Goal: Information Seeking & Learning: Compare options

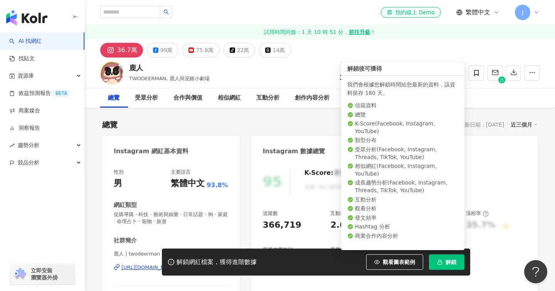
click at [440, 266] on button "解鎖" at bounding box center [446, 261] width 35 height 15
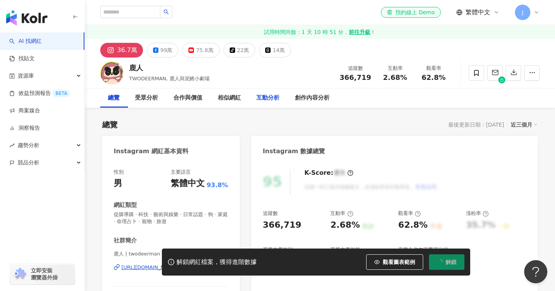
click at [274, 102] on div "互動分析" at bounding box center [267, 97] width 23 height 9
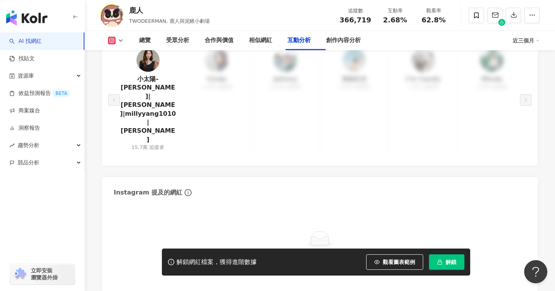
scroll to position [1559, 0]
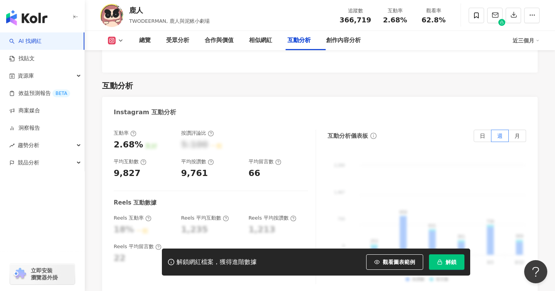
click at [224, 139] on div "5:100 一般" at bounding box center [211, 145] width 60 height 12
click at [435, 255] on button "解鎖" at bounding box center [446, 261] width 35 height 15
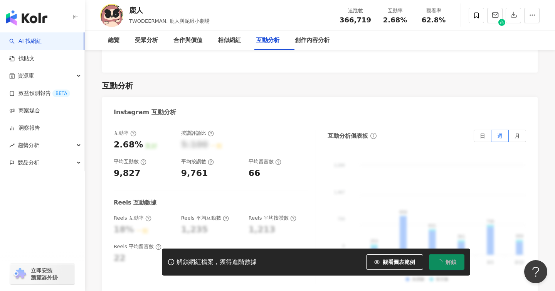
scroll to position [0, 0]
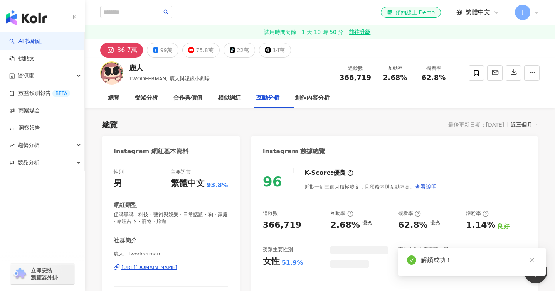
click at [172, 53] on button "99萬" at bounding box center [163, 50] width 32 height 15
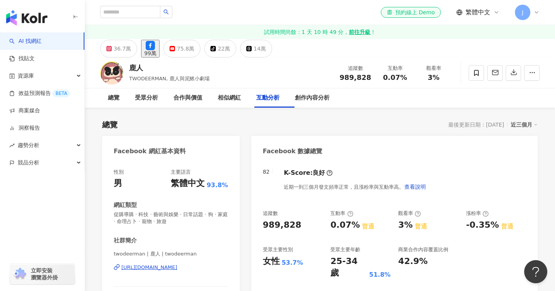
click at [279, 96] on div "互動分析" at bounding box center [267, 97] width 23 height 9
click at [273, 99] on div "互動分析" at bounding box center [267, 97] width 23 height 9
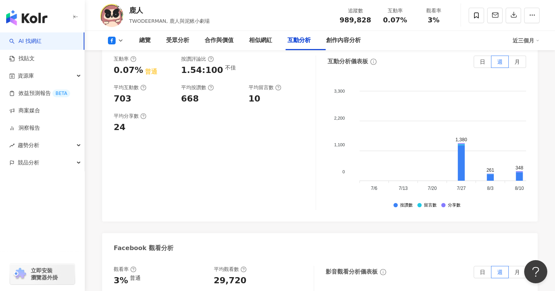
scroll to position [1300, 0]
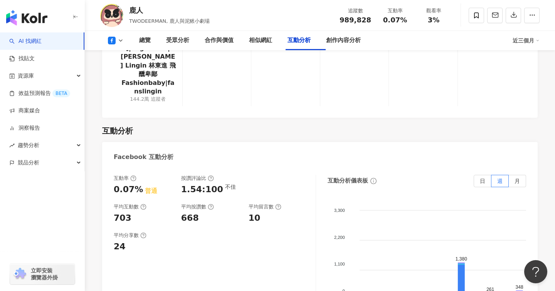
click at [119, 42] on icon at bounding box center [121, 40] width 6 height 6
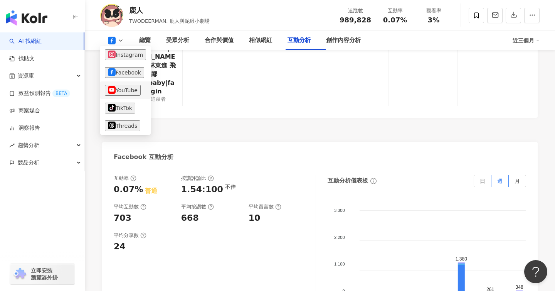
click at [129, 99] on li "YouTube" at bounding box center [125, 90] width 50 height 18
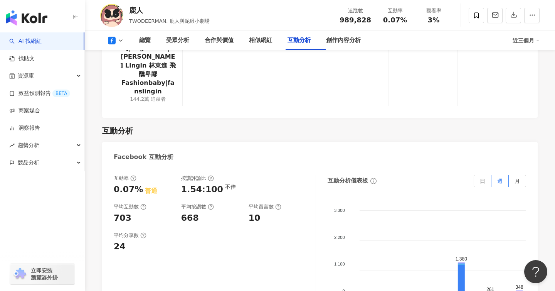
click at [119, 39] on icon at bounding box center [121, 40] width 6 height 6
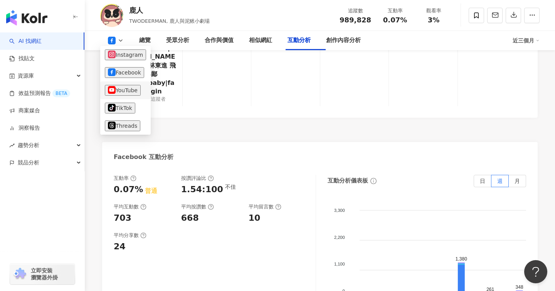
click at [125, 88] on button "YouTube" at bounding box center [123, 90] width 36 height 11
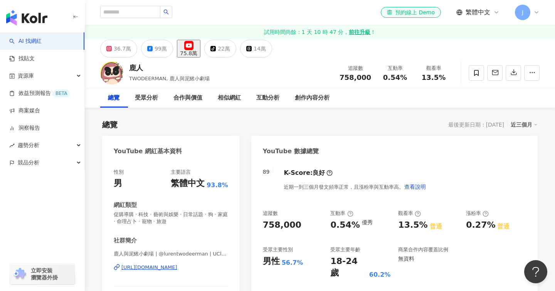
click at [147, 187] on div "性別 男 主要語言 繁體中文 93.8%" at bounding box center [171, 178] width 114 height 21
click at [161, 172] on div "性別 男 主要語言 繁體中文 93.8%" at bounding box center [171, 178] width 114 height 21
click at [128, 57] on button "36.7萬" at bounding box center [118, 49] width 37 height 18
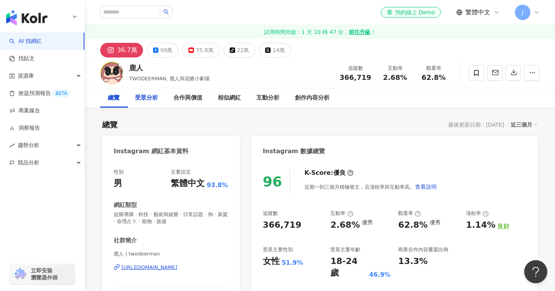
click at [154, 96] on div "受眾分析" at bounding box center [146, 97] width 23 height 9
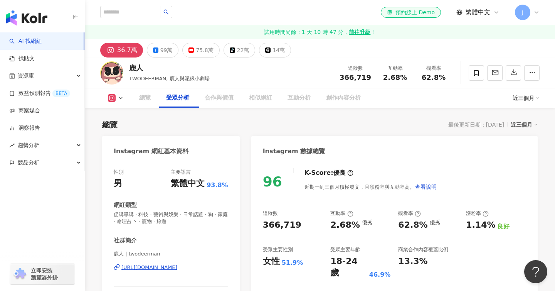
scroll to position [688, 0]
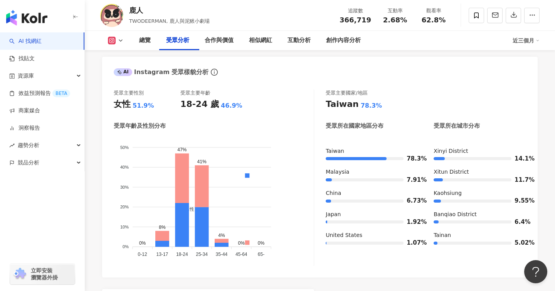
click at [255, 130] on div "受眾年齡及性別分布" at bounding box center [214, 126] width 200 height 8
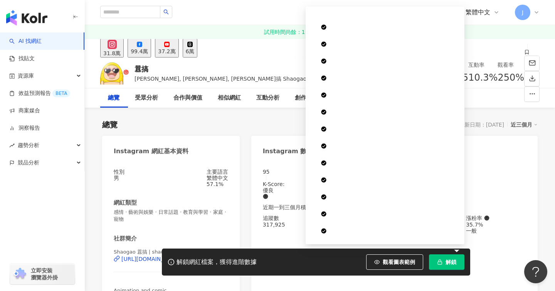
click at [267, 138] on div "Instagram 數據總覽" at bounding box center [394, 148] width 286 height 25
click at [267, 125] on div "總覽 最後更新日期：2025/10/4 近三個月" at bounding box center [319, 124] width 435 height 11
click at [441, 259] on button "解鎖" at bounding box center [446, 261] width 35 height 15
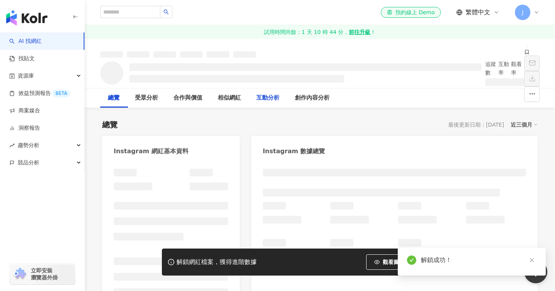
click at [276, 96] on div "互動分析" at bounding box center [267, 97] width 23 height 9
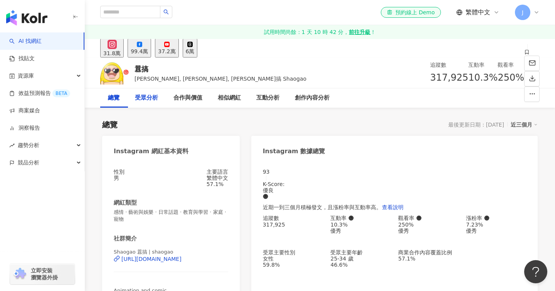
click at [157, 96] on div "受眾分析" at bounding box center [146, 97] width 23 height 9
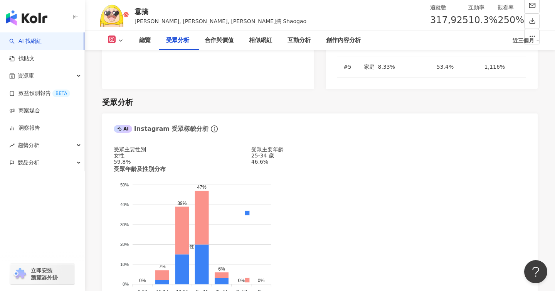
click at [121, 41] on polyline at bounding box center [120, 41] width 3 height 2
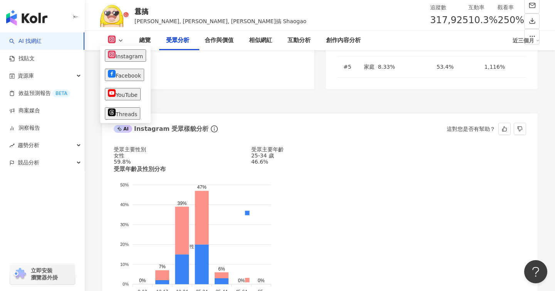
click at [251, 146] on div "受眾主要年齡 25-34 歲 46.6%" at bounding box center [320, 155] width 138 height 18
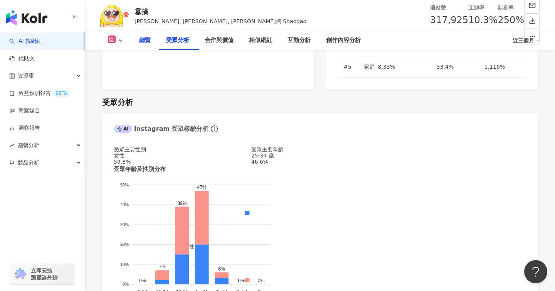
click at [148, 40] on div "總覽" at bounding box center [145, 40] width 12 height 9
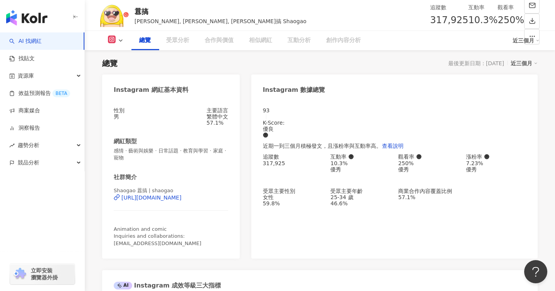
click at [118, 39] on icon at bounding box center [121, 40] width 6 height 6
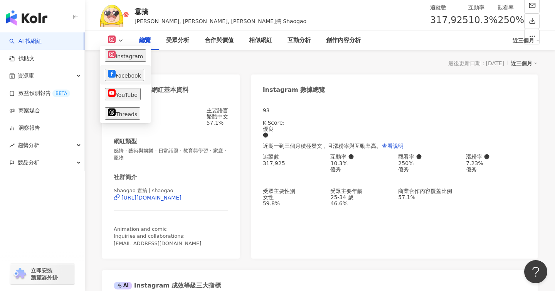
click at [139, 67] on li "Facebook" at bounding box center [125, 74] width 50 height 19
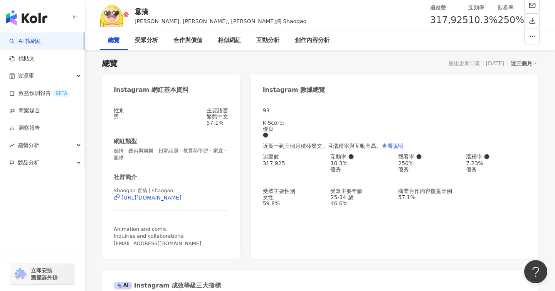
scroll to position [0, 0]
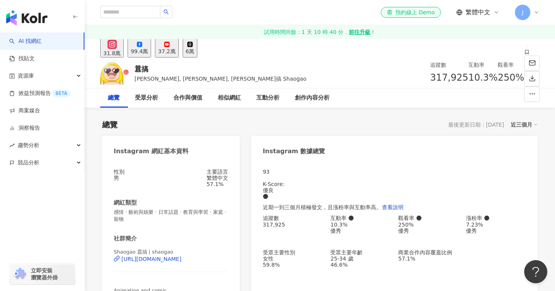
click at [148, 50] on div "99.4萬" at bounding box center [139, 51] width 17 height 6
click at [207, 235] on div "性別 男 主要語言 繁體中文 57.1% 網紅類型 感情 · 藝術與娛樂 · 日常話題 · 教育與學習 · 家庭 · 寵物 社群簡介 Shaogao | 囂搞…" at bounding box center [171, 237] width 114 height 139
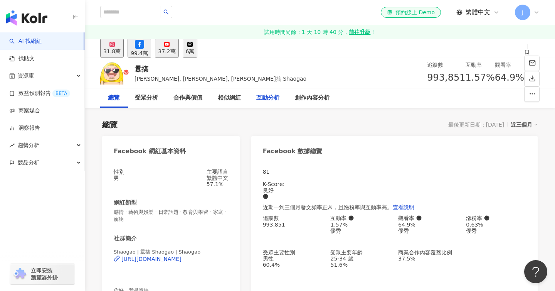
click at [276, 101] on div "互動分析" at bounding box center [267, 97] width 23 height 9
click at [175, 54] on div "37.2萬" at bounding box center [166, 51] width 17 height 6
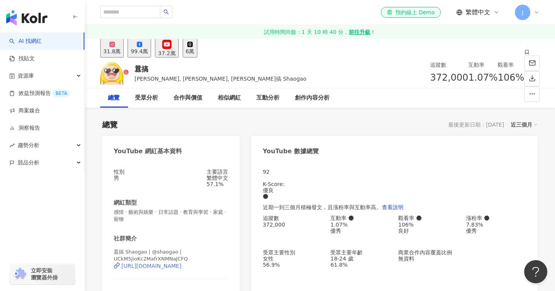
click at [173, 269] on div "https://www.youtube.com/channel/UCkM5JioKc2MafrXNMNaJCFQ" at bounding box center [151, 265] width 60 height 6
click at [267, 100] on div "互動分析" at bounding box center [267, 97] width 23 height 9
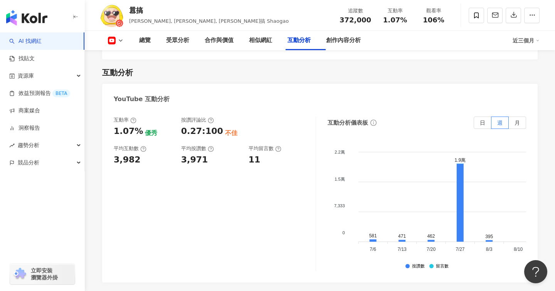
click at [200, 109] on div "互動率 1.07% 優秀 按讚評論比 0.27:100 不佳 平均互動數 3,982 平均按讚數 3,971 平均留言數 11 互動分析儀表板 日 週 月 2…" at bounding box center [319, 195] width 435 height 173
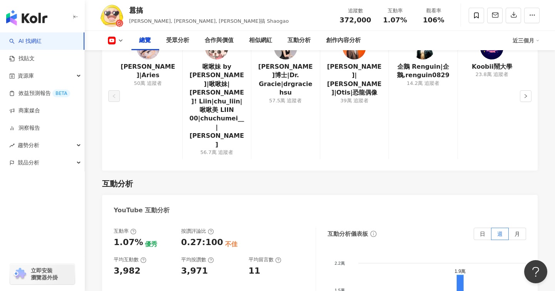
scroll to position [243, 0]
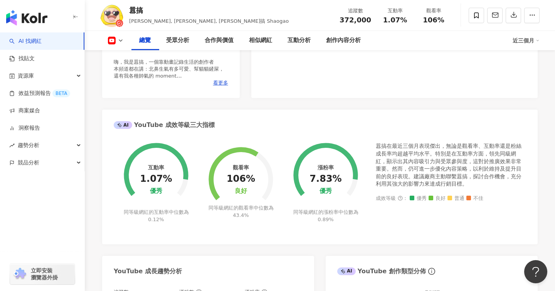
click at [251, 98] on div "92 K-Score : 優良 近期一到三個月積極發文，且漲粉率與互動率高。 查看說明 追蹤數 372,000 互動率 1.07% 優秀 觀看率 106% 良…" at bounding box center [394, 8] width 286 height 180
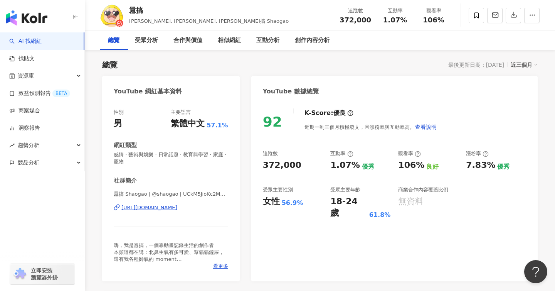
scroll to position [0, 0]
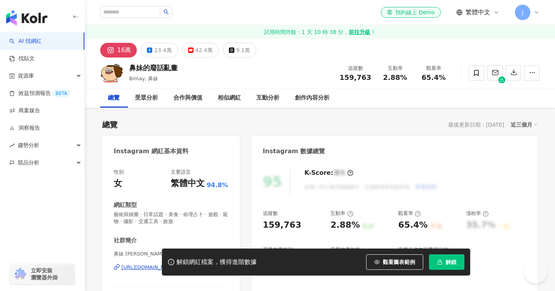
click at [449, 263] on span "解鎖" at bounding box center [450, 262] width 11 height 6
click at [264, 97] on div "互動分析" at bounding box center [267, 97] width 23 height 9
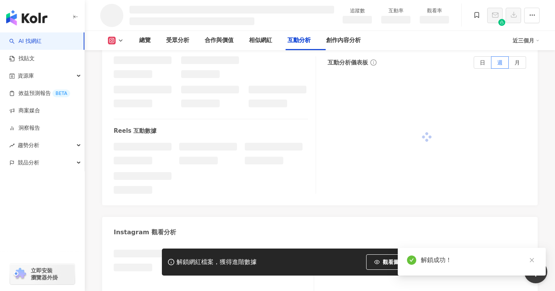
scroll to position [1314, 0]
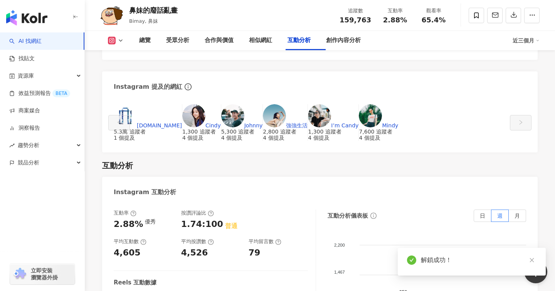
scroll to position [1417, 0]
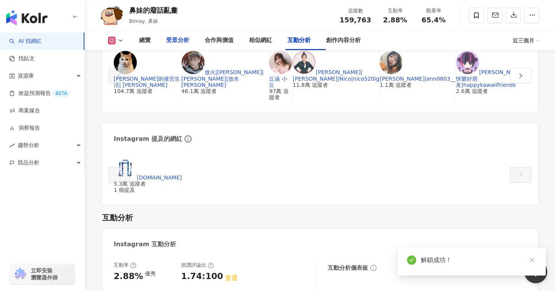
click at [182, 39] on div "受眾分析" at bounding box center [177, 40] width 23 height 9
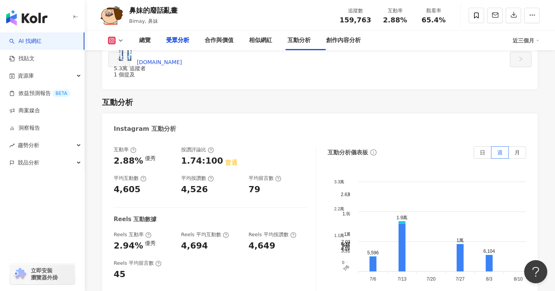
scroll to position [680, 0]
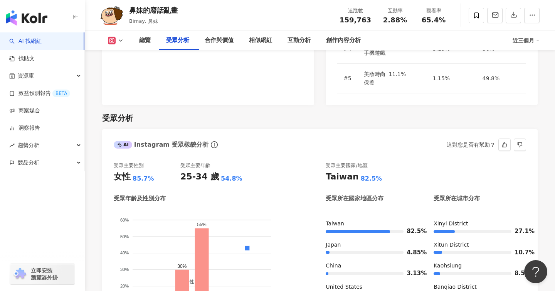
click at [309, 245] on div "男性 女性" at bounding box center [247, 285] width 129 height 136
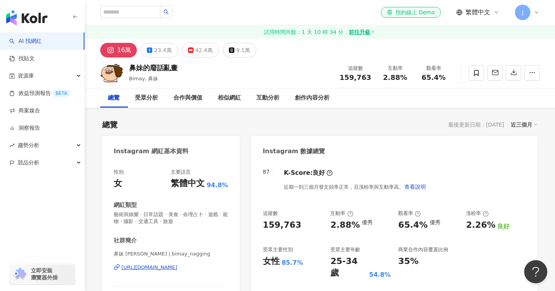
click at [157, 49] on div "23.4萬" at bounding box center [162, 50] width 17 height 11
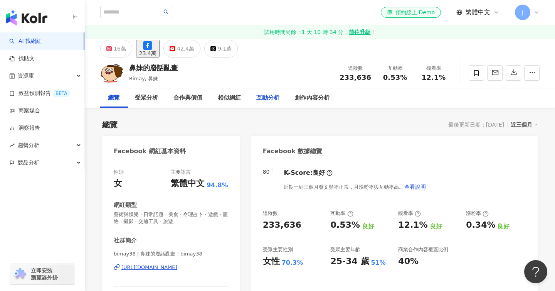
click at [268, 95] on div "互動分析" at bounding box center [267, 97] width 23 height 9
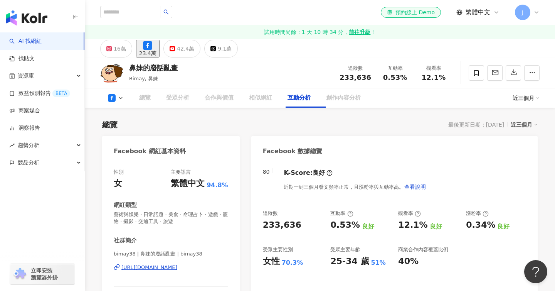
scroll to position [1267, 0]
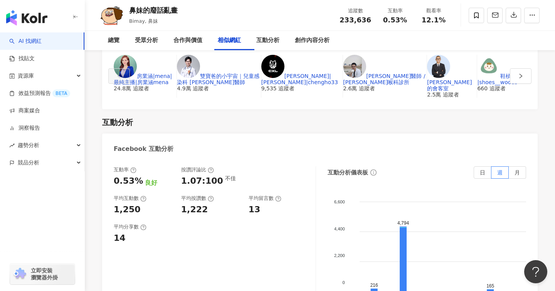
scroll to position [0, 0]
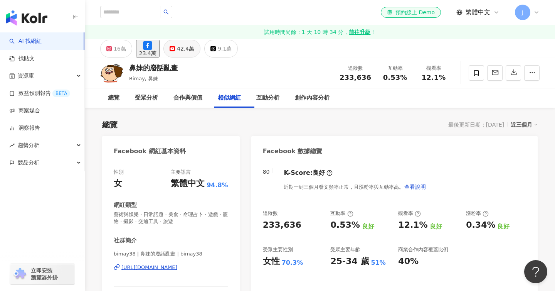
click at [194, 53] on div "42.4萬" at bounding box center [185, 48] width 17 height 11
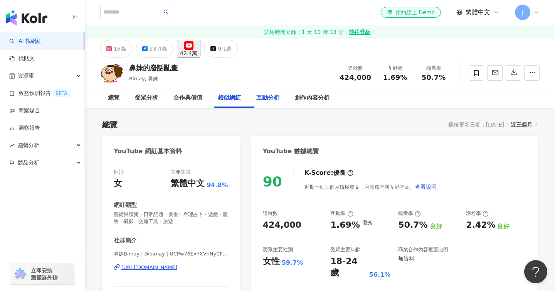
click at [279, 98] on div "互動分析" at bounding box center [267, 97] width 23 height 9
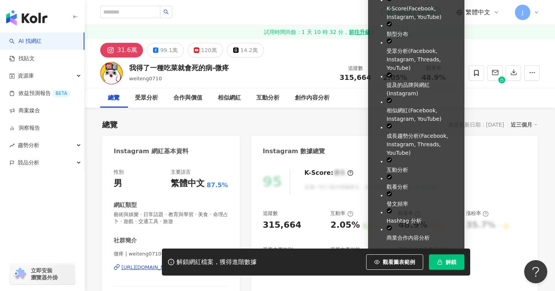
click at [445, 259] on span "解鎖" at bounding box center [450, 262] width 11 height 6
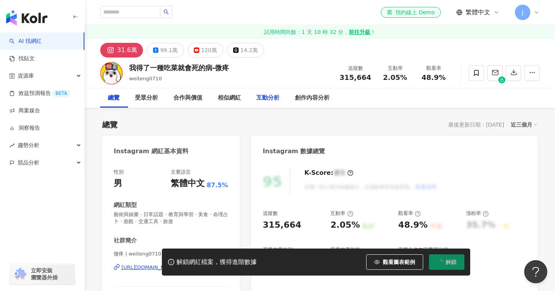
click at [274, 97] on div "互動分析" at bounding box center [267, 97] width 23 height 9
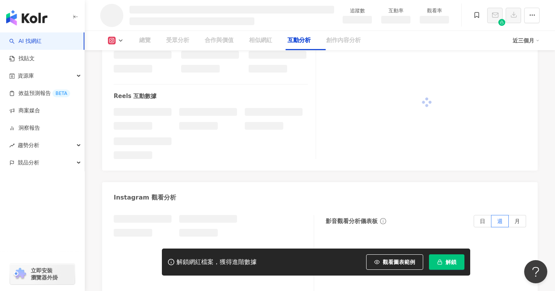
scroll to position [1332, 0]
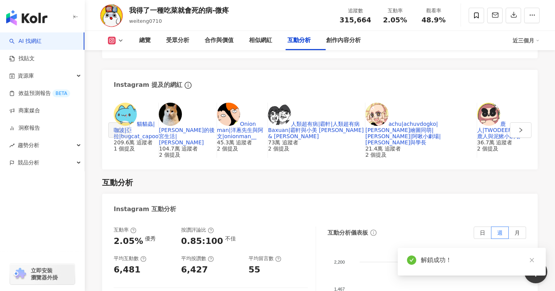
scroll to position [1449, 0]
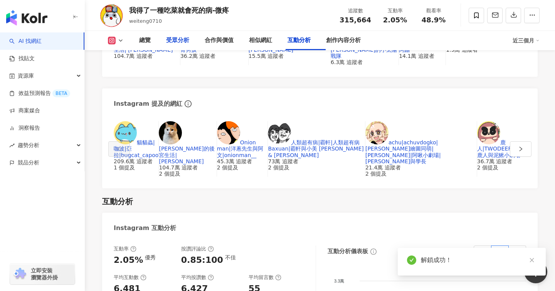
click at [168, 39] on div "受眾分析" at bounding box center [177, 40] width 23 height 9
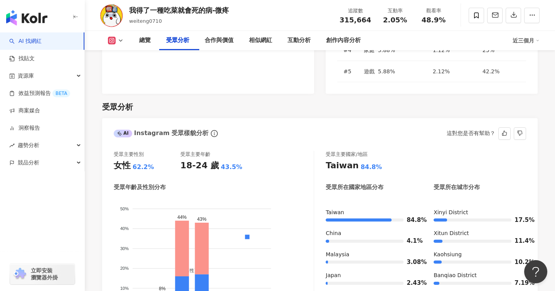
click at [241, 197] on foreignobject "男性 女性" at bounding box center [214, 259] width 200 height 124
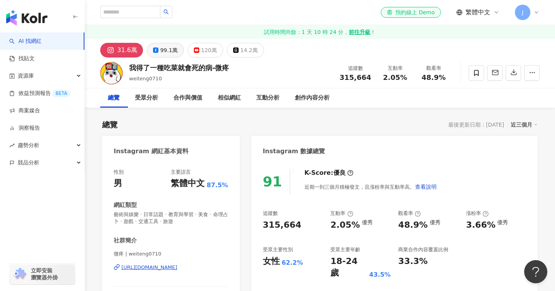
click at [166, 46] on div "99.1萬" at bounding box center [168, 50] width 17 height 11
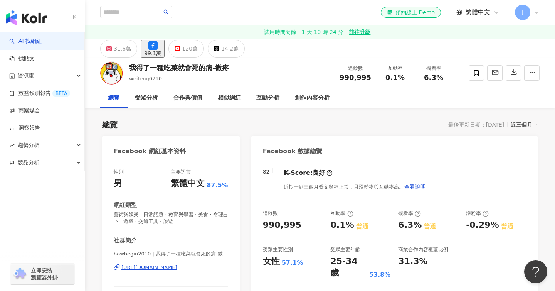
click at [177, 271] on div "https://www.facebook.com/188535634604417" at bounding box center [149, 267] width 56 height 7
click at [275, 99] on div "互動分析" at bounding box center [267, 97] width 23 height 9
click at [198, 50] on div "120萬" at bounding box center [190, 48] width 16 height 11
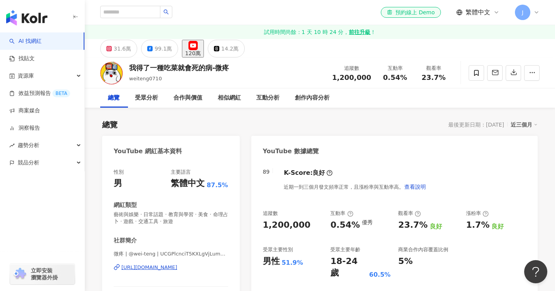
click at [177, 271] on div "https://www.youtube.com/channel/UCGPlcnciT5KXLgVjLumGQgQ" at bounding box center [149, 267] width 56 height 7
click at [267, 97] on div "互動分析" at bounding box center [267, 97] width 23 height 9
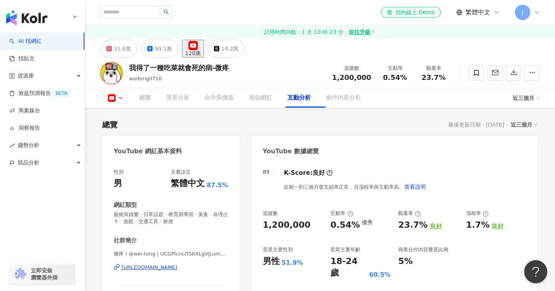
scroll to position [1238, 0]
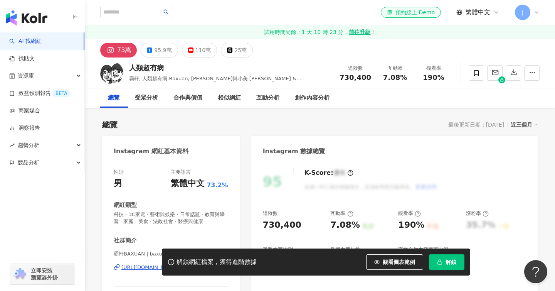
click at [440, 261] on icon "button" at bounding box center [439, 261] width 5 height 5
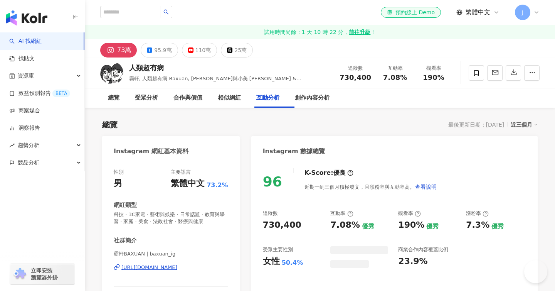
click at [272, 103] on div "互動分析" at bounding box center [268, 97] width 39 height 19
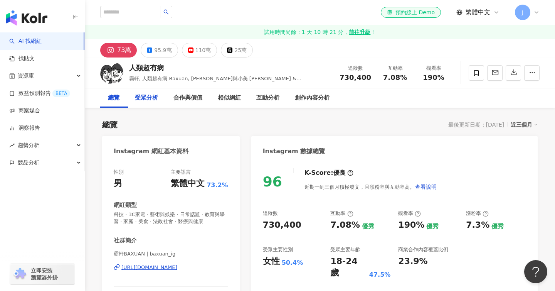
click at [157, 99] on div "受眾分析" at bounding box center [146, 97] width 23 height 9
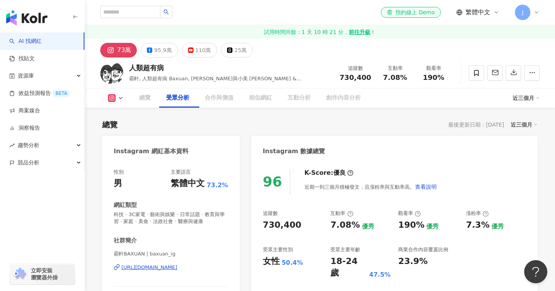
scroll to position [718, 0]
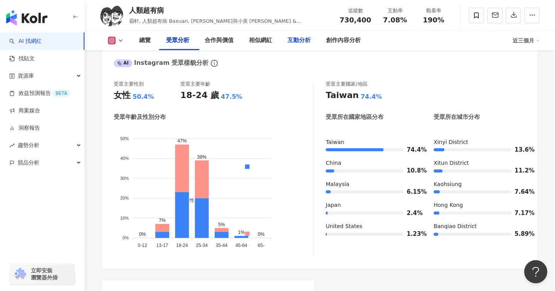
click at [304, 35] on div "互動分析" at bounding box center [299, 40] width 39 height 19
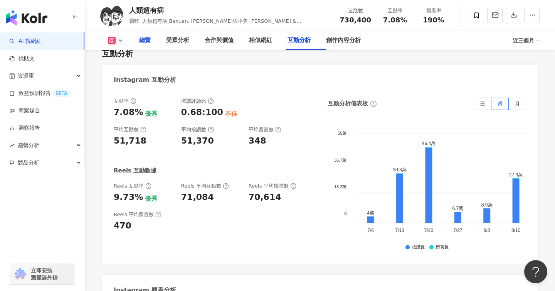
click at [143, 43] on div "總覽" at bounding box center [145, 40] width 12 height 9
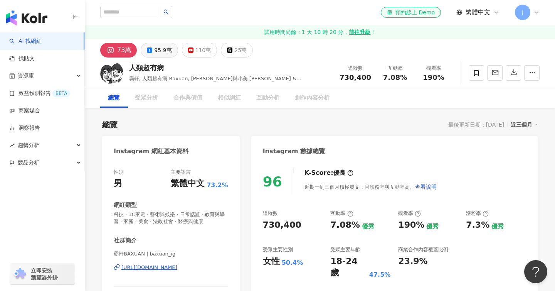
click at [157, 52] on div "95.9萬" at bounding box center [162, 50] width 17 height 11
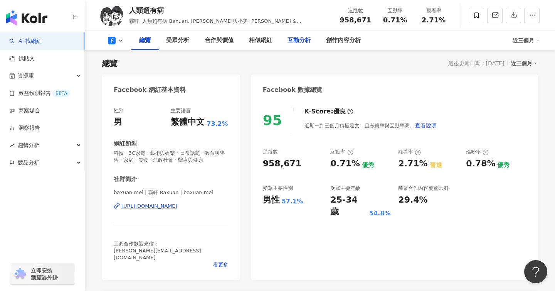
click at [292, 40] on div "互動分析" at bounding box center [299, 40] width 39 height 19
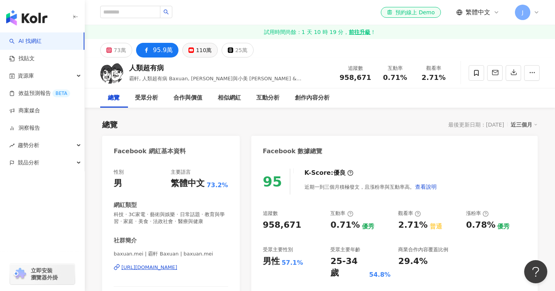
click at [196, 47] on div "110萬" at bounding box center [204, 50] width 16 height 11
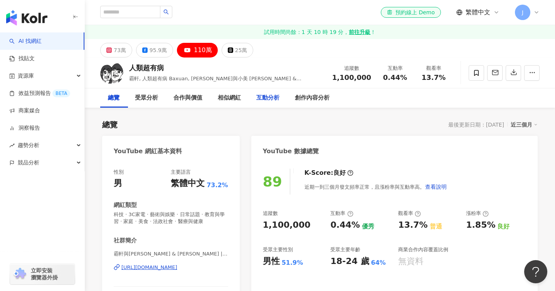
click at [279, 97] on div "互動分析" at bounding box center [267, 97] width 23 height 9
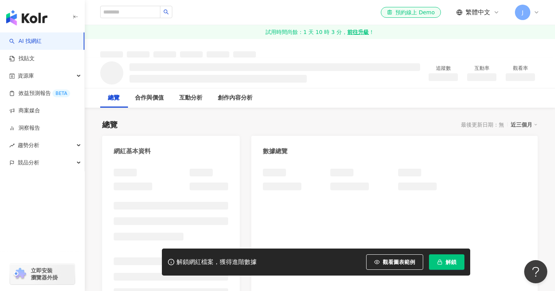
click at [445, 262] on span "解鎖" at bounding box center [450, 262] width 11 height 6
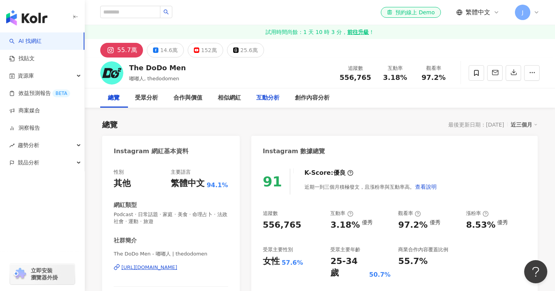
click at [274, 94] on div "互動分析" at bounding box center [267, 97] width 23 height 9
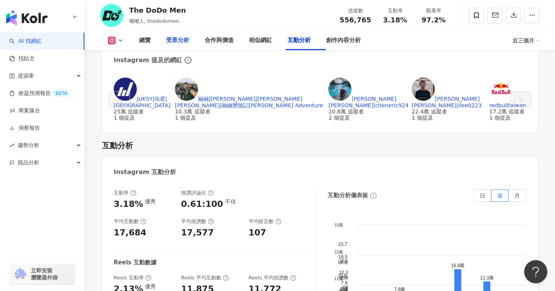
click at [173, 39] on div "受眾分析" at bounding box center [177, 40] width 23 height 9
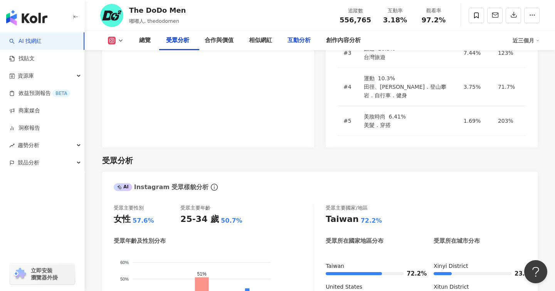
click at [299, 44] on div "互動分析" at bounding box center [298, 40] width 23 height 9
click at [299, 42] on div "互動分析" at bounding box center [298, 40] width 23 height 9
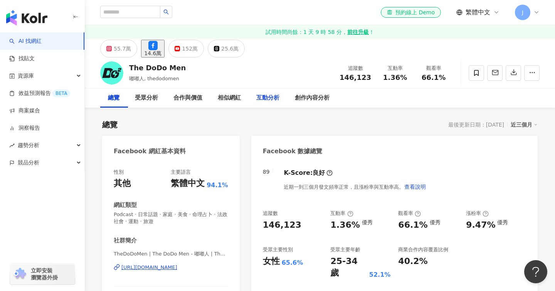
click at [279, 100] on div "互動分析" at bounding box center [267, 97] width 23 height 9
click at [198, 47] on div "152萬" at bounding box center [190, 48] width 16 height 11
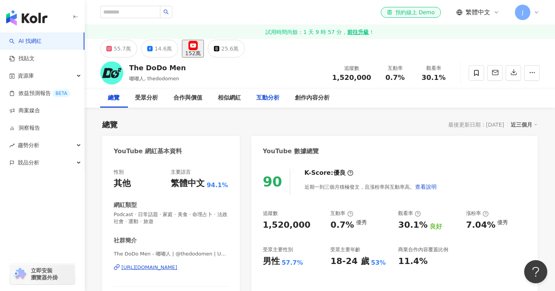
click at [276, 99] on div "互動分析" at bounding box center [267, 97] width 23 height 9
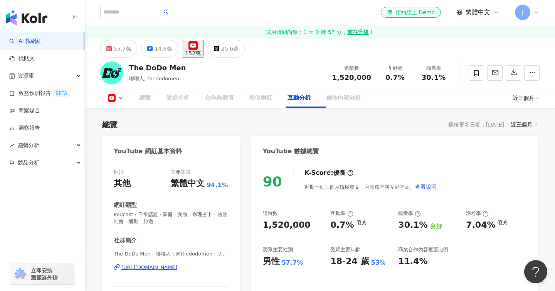
scroll to position [1312, 0]
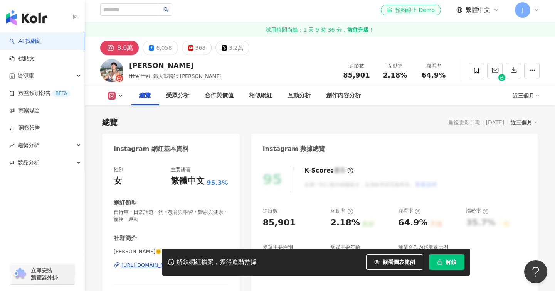
scroll to position [114, 0]
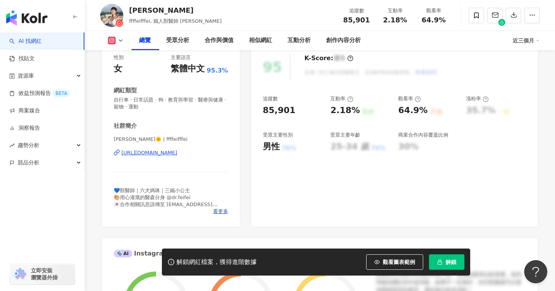
click at [177, 156] on div "[URL][DOMAIN_NAME]" at bounding box center [149, 152] width 56 height 7
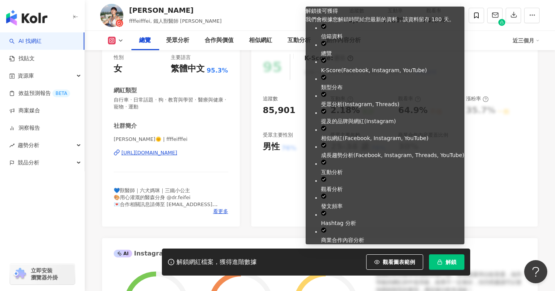
click at [438, 261] on rect "button" at bounding box center [440, 262] width 4 height 2
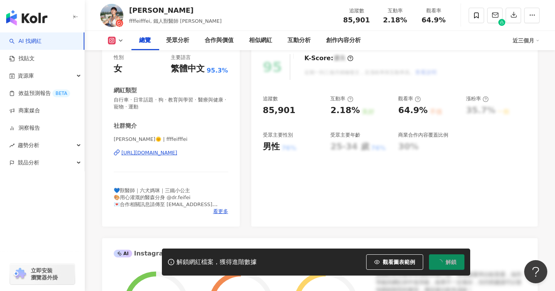
scroll to position [0, 0]
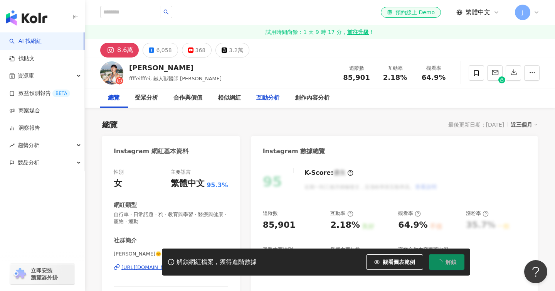
click at [269, 98] on div "互動分析" at bounding box center [267, 97] width 23 height 9
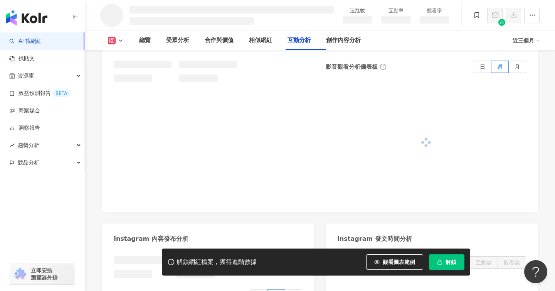
scroll to position [1306, 0]
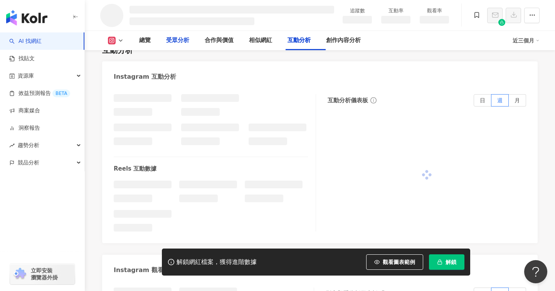
click at [179, 42] on div "受眾分析" at bounding box center [177, 40] width 23 height 9
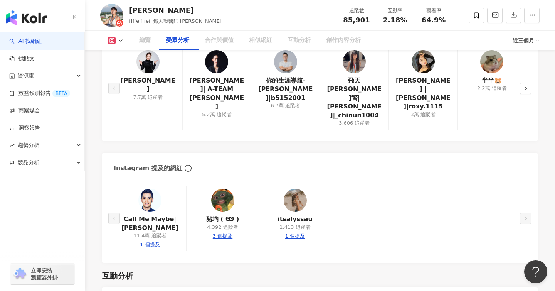
scroll to position [1566, 0]
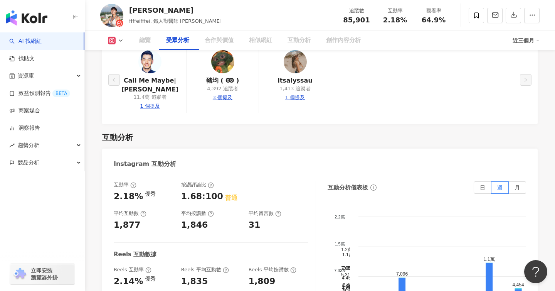
click at [179, 42] on div "受眾分析" at bounding box center [177, 40] width 23 height 9
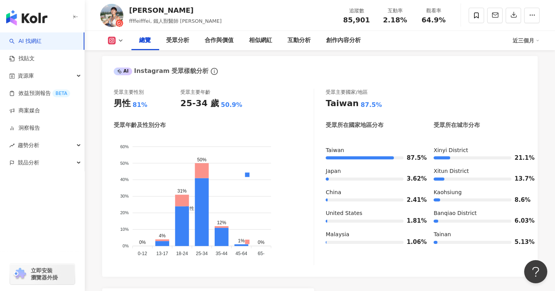
scroll to position [0, 0]
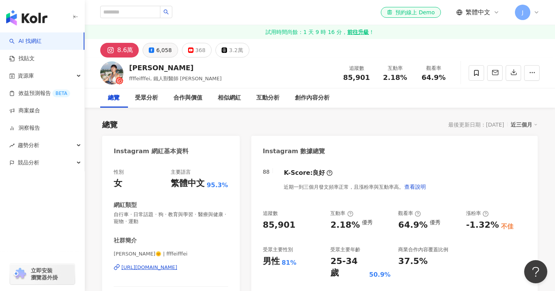
click at [159, 54] on div "6,058" at bounding box center [163, 50] width 15 height 11
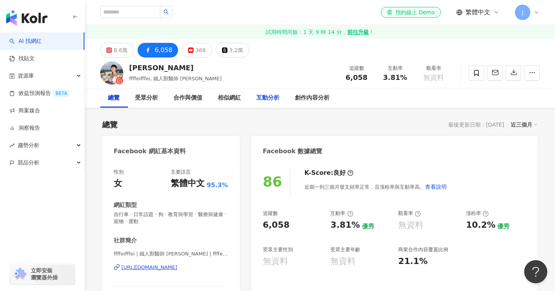
click at [276, 88] on div "互動分析" at bounding box center [268, 97] width 39 height 19
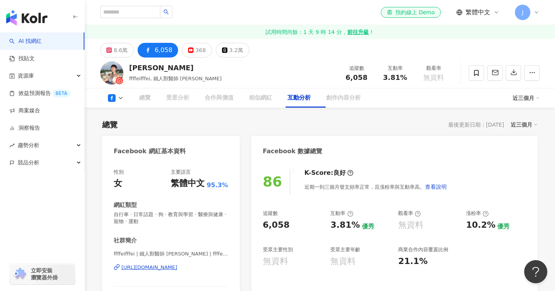
scroll to position [1186, 0]
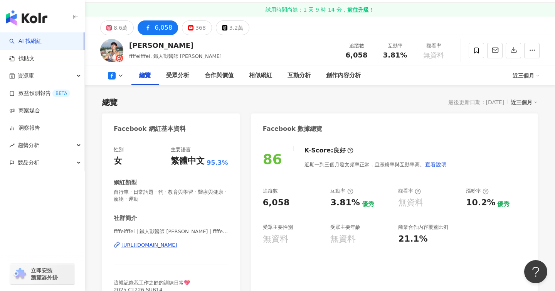
scroll to position [0, 0]
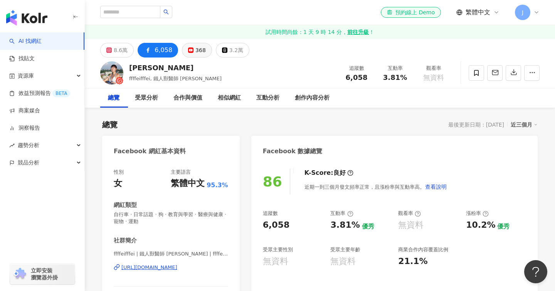
click at [190, 49] on icon at bounding box center [190, 49] width 5 height 5
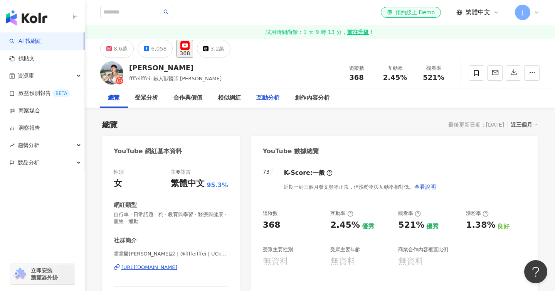
click at [266, 100] on div "互動分析" at bounding box center [267, 97] width 23 height 9
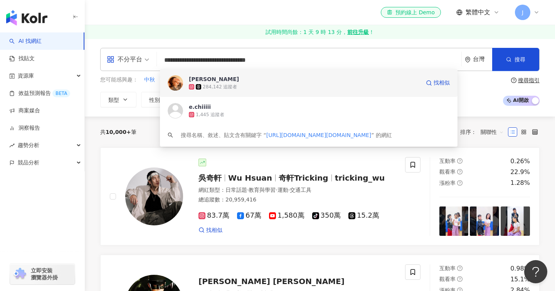
click at [276, 85] on div "284,142 追蹤者" at bounding box center [304, 87] width 231 height 8
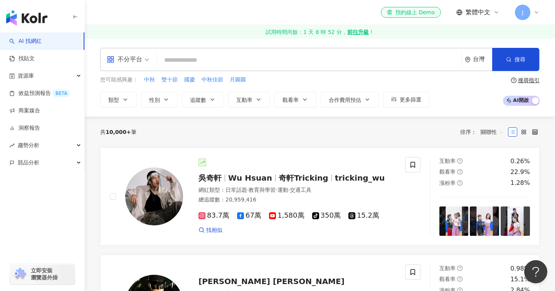
paste input "**********"
type input "**********"
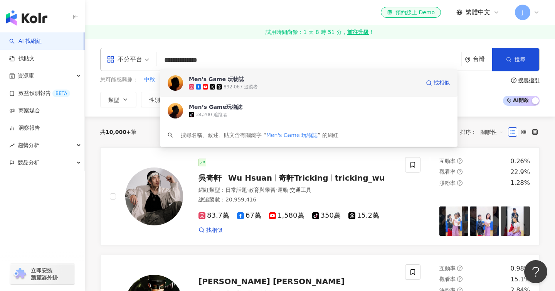
click at [217, 91] on div "Men's Game 玩物誌 892,067 追蹤者 找相似" at bounding box center [308, 83] width 297 height 28
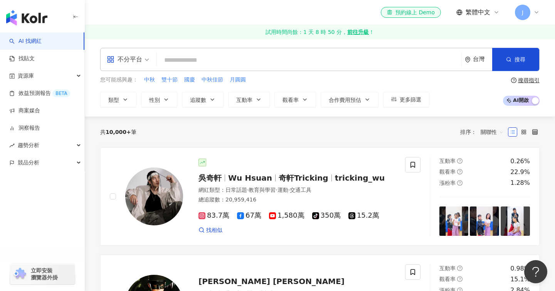
paste input "**********"
type input "**********"
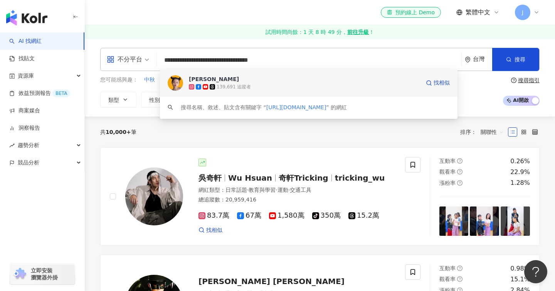
click at [209, 75] on div "Gisele Lai" at bounding box center [214, 79] width 50 height 8
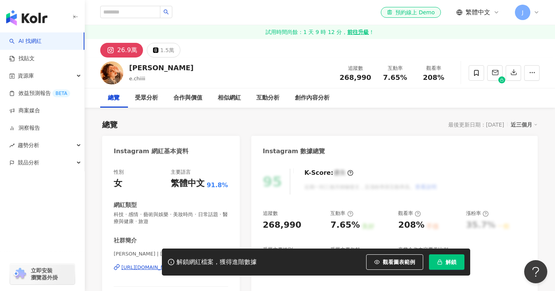
click at [434, 261] on button "解鎖" at bounding box center [446, 261] width 35 height 15
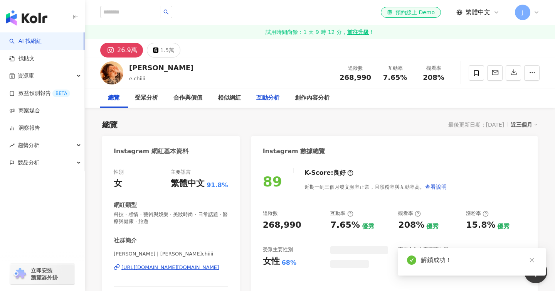
click at [278, 97] on div "互動分析" at bounding box center [267, 97] width 23 height 9
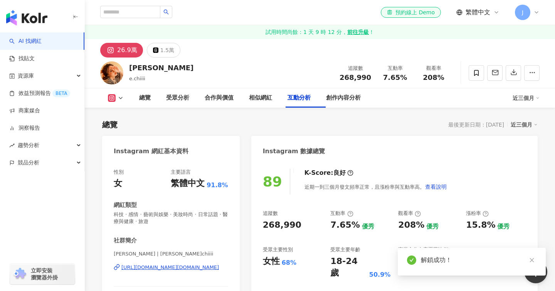
scroll to position [1550, 0]
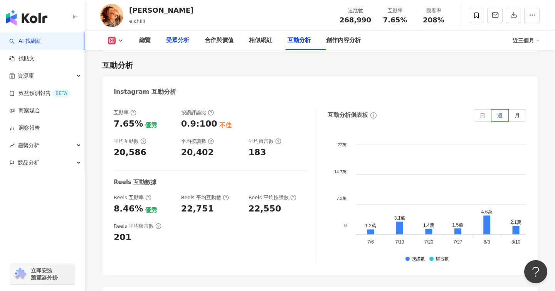
click at [181, 40] on div "受眾分析" at bounding box center [177, 40] width 23 height 9
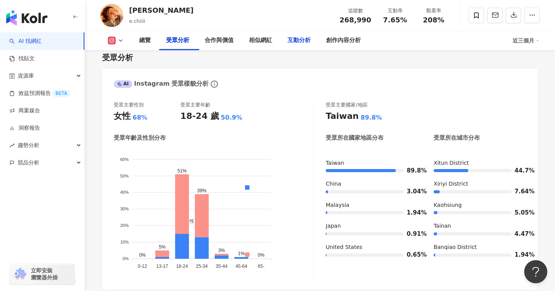
click at [300, 38] on div "互動分析" at bounding box center [298, 40] width 23 height 9
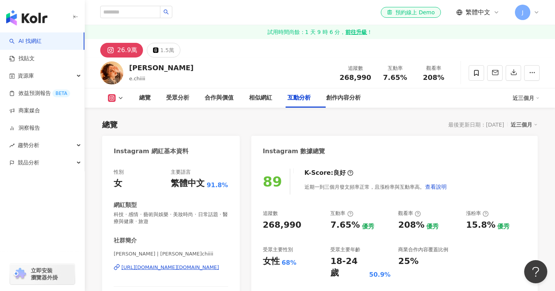
scroll to position [1550, 0]
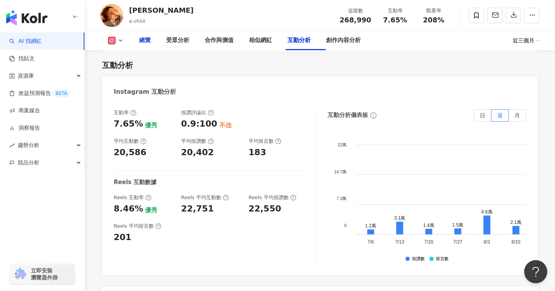
click at [153, 46] on div "總覽" at bounding box center [144, 40] width 27 height 19
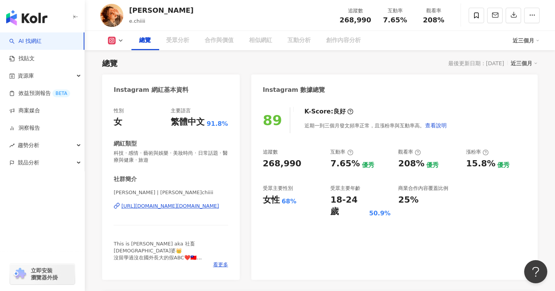
click at [154, 196] on span "琦琦 | e.chiiii" at bounding box center [171, 192] width 114 height 7
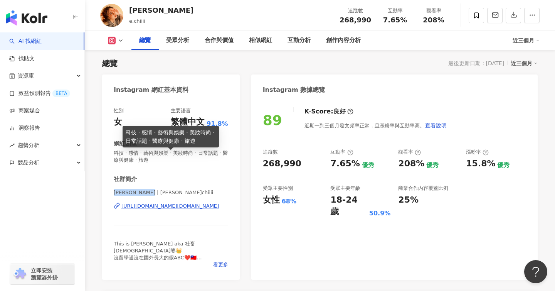
drag, startPoint x: 153, startPoint y: 198, endPoint x: 103, endPoint y: 198, distance: 50.1
click at [103, 198] on div "性別 女 主要語言 繁體中文 91.8% 網紅類型 科技 · 感情 · 藝術與娛樂 · 美妝時尚 · 日常話題 · 醫療與健康 · 旅遊 社群簡介 琦琦 | …" at bounding box center [171, 189] width 138 height 180
copy span "琦琦 | e.chiiii"
click at [216, 261] on div "This is Peggy aka 社畜媽祖婆👑 沒留學過沒在國外長大的假ABC❤️🇹🇼 - 在Reels靠幽默跟人格分裂過活的蕭妯郎✨ - 合作邀約請寄💌P…" at bounding box center [171, 250] width 114 height 21
click at [218, 268] on span "看更多" at bounding box center [220, 264] width 15 height 7
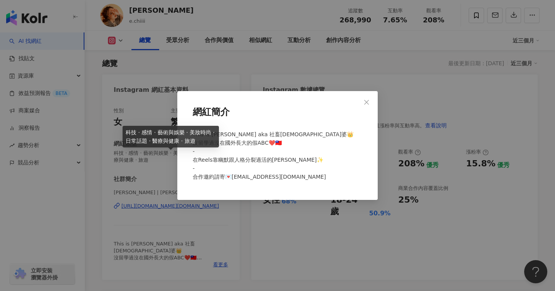
click at [233, 131] on span "This is Peggy aka 社畜媽祖婆👑 沒留學過沒在國外長大的假ABC❤️🇹🇼 - 在Reels靠幽默跟人格分裂過活的蕭妯郎✨ - 合作邀約請寄💌P…" at bounding box center [273, 155] width 161 height 49
click at [241, 132] on span "This is Peggy aka 社畜媽祖婆👑 沒留學過沒在國外長大的假ABC❤️🇹🇼 - 在Reels靠幽默跟人格分裂過活的蕭妯郎✨ - 合作邀約請寄💌P…" at bounding box center [273, 155] width 161 height 49
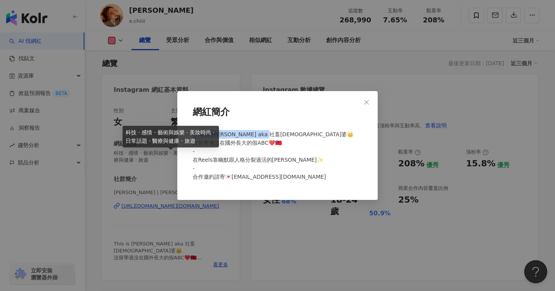
copy span "This is Peggy aka 社畜媽祖婆👑 沒"
click at [368, 99] on icon "close" at bounding box center [366, 102] width 6 height 6
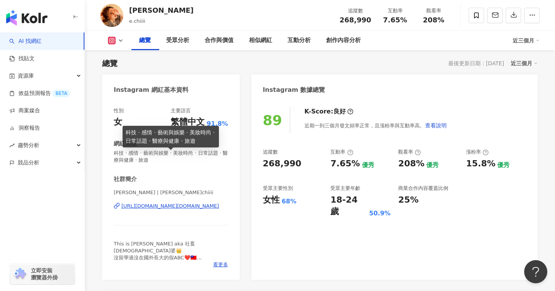
click at [193, 209] on div "https://www.instagram.com/e.chiiii/" at bounding box center [169, 205] width 97 height 7
click at [224, 163] on span "科技 · 感情 · 藝術與娛樂 · 美妝時尚 · 日常話題 · 醫療與健康 · 旅遊" at bounding box center [171, 157] width 114 height 14
click at [251, 168] on div "89 K-Score : 良好 近期一到三個月發文頻率正常，且漲粉率與互動率高。 查看說明 追蹤數 268,990 互動率 7.65% 優秀 觀看率 208%…" at bounding box center [394, 189] width 286 height 180
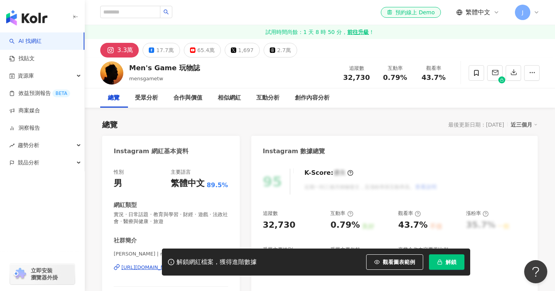
click at [161, 70] on div "Men's Game 玩物誌" at bounding box center [164, 68] width 71 height 10
click at [450, 260] on span "解鎖" at bounding box center [450, 262] width 11 height 6
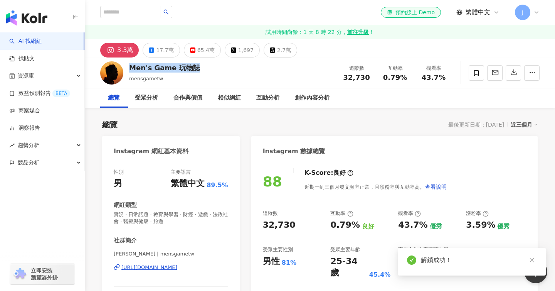
click at [350, 106] on div "總覽 受眾分析 合作與價值 相似網紅 互動分析 創作內容分析" at bounding box center [319, 97] width 439 height 19
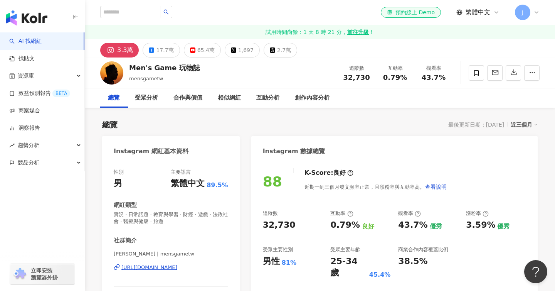
click at [177, 271] on div "https://www.instagram.com/mensgametw/" at bounding box center [149, 267] width 56 height 7
click at [270, 94] on div "互動分析" at bounding box center [267, 97] width 23 height 9
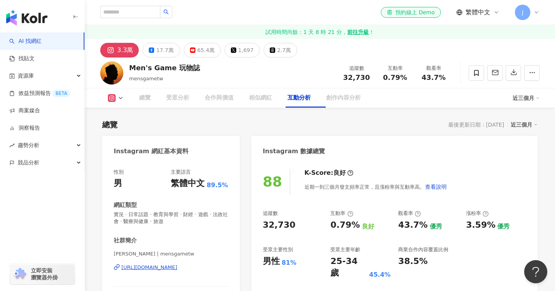
scroll to position [1550, 0]
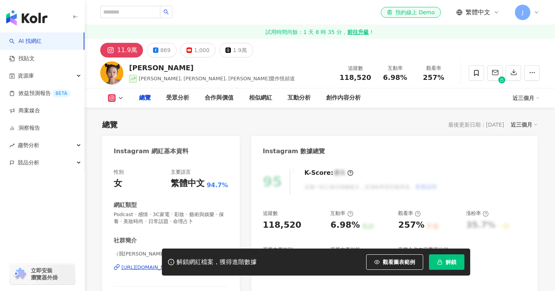
click at [440, 262] on icon "button" at bounding box center [439, 261] width 5 height 5
click at [219, 235] on div "性別 女 主要語言 繁體中文 94.7% 網紅類型 Podcast · 感情 · 3C家電 · 彩妝 · 藝術與娛樂 · 保養 · 美妝時尚 · 日常話題 ·…" at bounding box center [171, 248] width 114 height 161
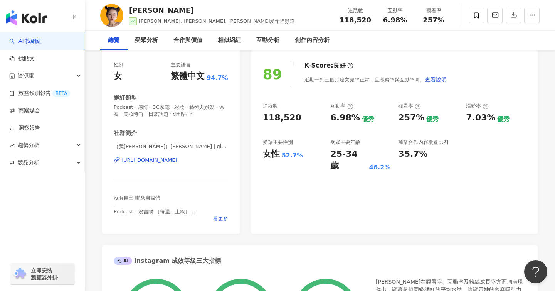
click at [337, 134] on div "追蹤數 118,520 互動率 6.98% 優秀 觀看率 257% 優秀 漲粉率 7.03% 優秀 受眾主要性別 女性 52.7% 受眾主要年齡 25-34 …" at bounding box center [394, 137] width 263 height 69
click at [279, 40] on div "互動分析" at bounding box center [267, 40] width 23 height 9
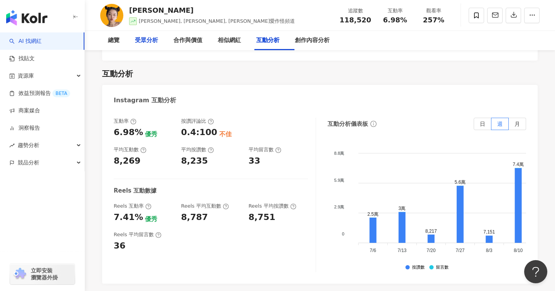
click at [152, 36] on div "受眾分析" at bounding box center [146, 40] width 23 height 9
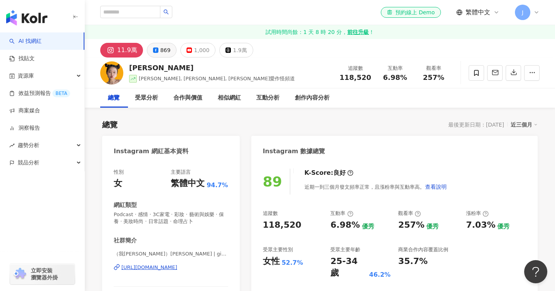
click at [160, 44] on button "869" at bounding box center [162, 50] width 30 height 15
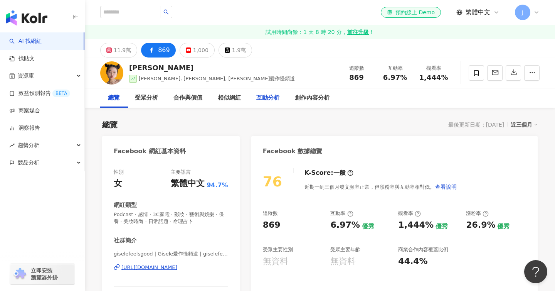
click at [268, 101] on div "互動分析" at bounding box center [267, 97] width 23 height 9
click at [202, 52] on div "1,000" at bounding box center [200, 50] width 15 height 11
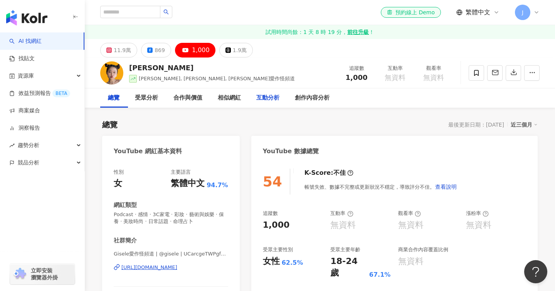
click at [271, 90] on div "互動分析" at bounding box center [268, 97] width 39 height 19
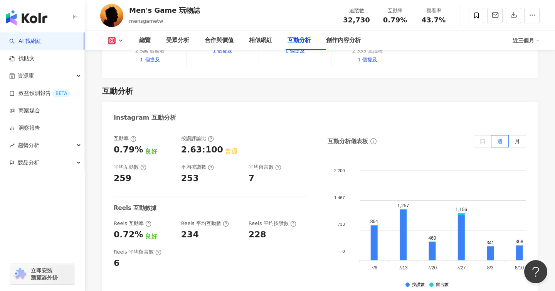
click at [229, 194] on div "互動率 0.79% 良好 按讚評論比 2.63:100 普通 平均互動數 259 平均按讚數 253 平均留言數 7 Reels 互動數據 Reels 互動率…" at bounding box center [215, 212] width 202 height 154
click at [148, 39] on div "總覽" at bounding box center [145, 40] width 12 height 9
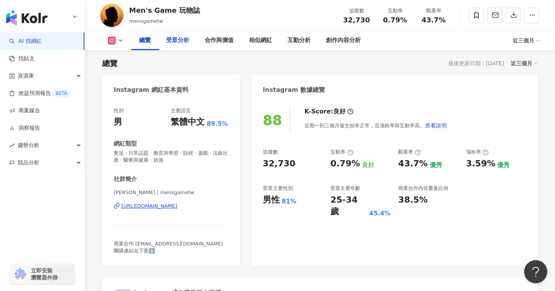
click at [182, 36] on div "受眾分析" at bounding box center [177, 40] width 23 height 9
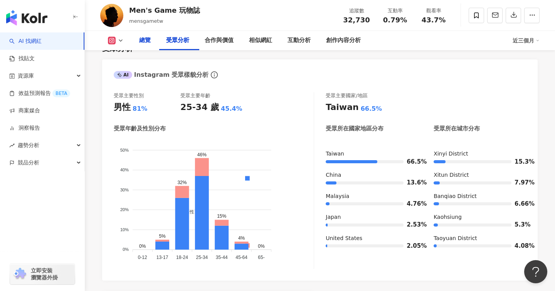
click at [150, 38] on div "總覽" at bounding box center [145, 40] width 12 height 9
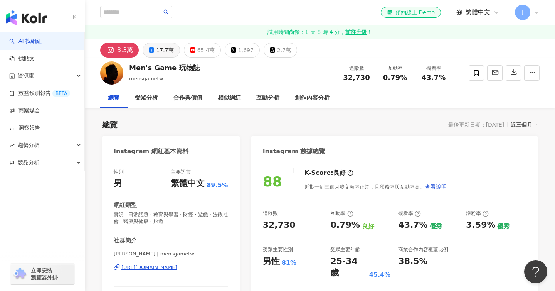
click at [156, 52] on div "17.7萬" at bounding box center [164, 50] width 17 height 11
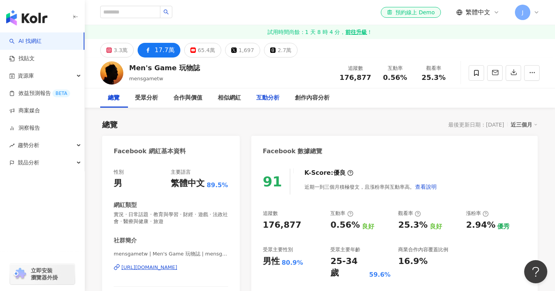
click at [272, 96] on div "互動分析" at bounding box center [267, 97] width 23 height 9
click at [195, 57] on div "Men's Game 玩物誌 mensgametw 追蹤數 176,877 互動率 0.56% 觀看率 25.3%" at bounding box center [320, 72] width 470 height 30
click at [204, 54] on div "65.4萬" at bounding box center [206, 50] width 17 height 11
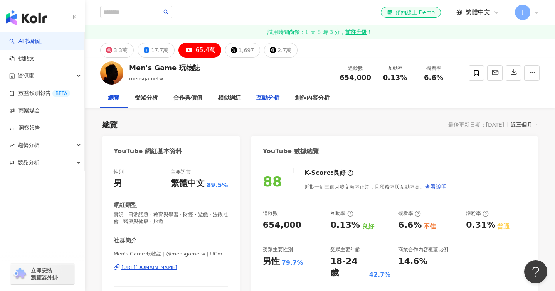
click at [277, 95] on div "互動分析" at bounding box center [267, 97] width 23 height 9
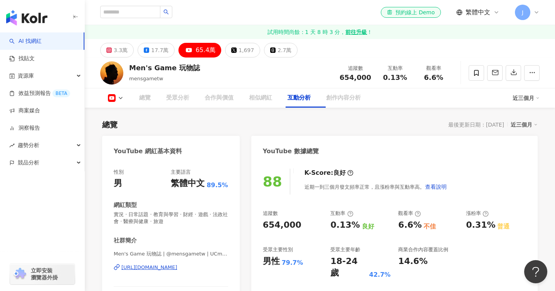
scroll to position [1301, 0]
